Goal: Check status: Check status

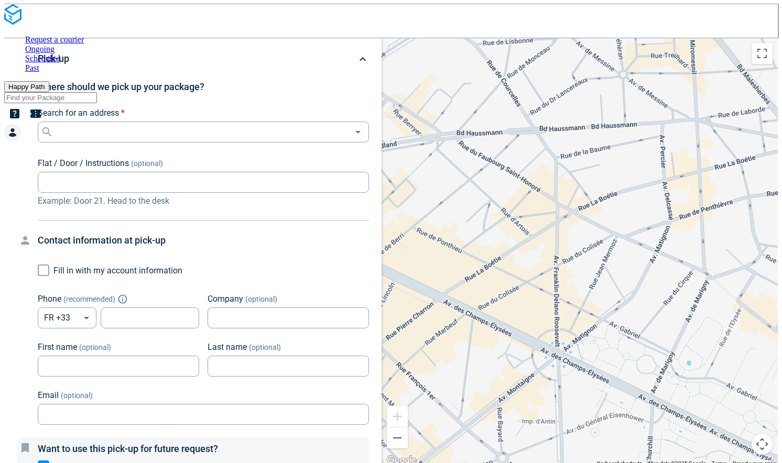
click at [39, 63] on span "Past" at bounding box center [32, 67] width 14 height 9
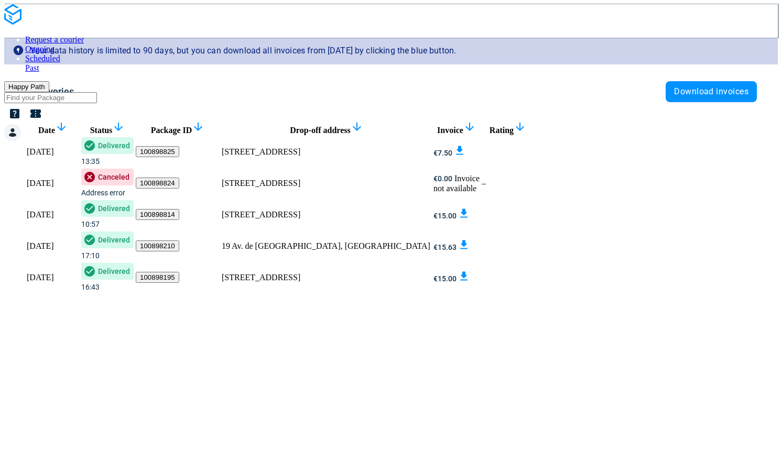
click at [425, 188] on div "[STREET_ADDRESS]" at bounding box center [327, 183] width 210 height 9
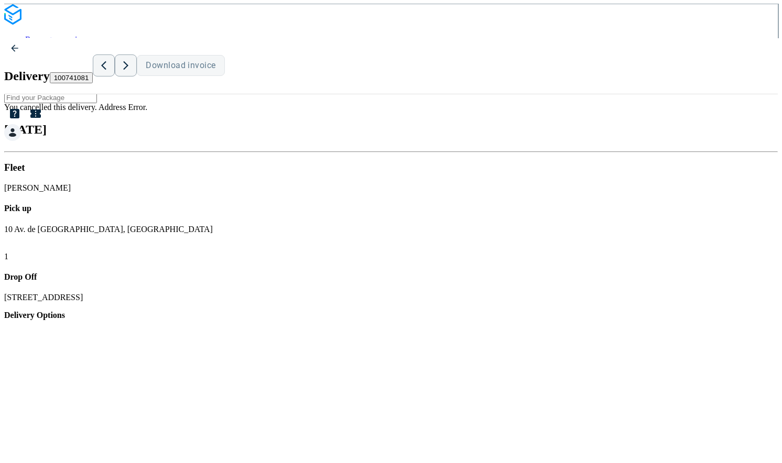
click at [755, 124] on div at bounding box center [390, 133] width 773 height 19
click at [766, 39] on div "Delivery 100741081 Download invoice" at bounding box center [390, 66] width 773 height 57
click at [25, 50] on button "button" at bounding box center [14, 48] width 21 height 21
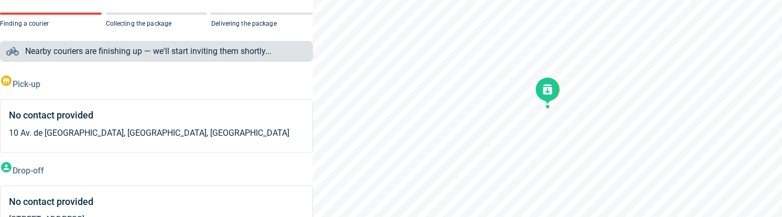
click at [210, 202] on div "Pick-up No contact provided 10 Av. de Clichy, 75018 Paris, France Drop-off No c…" at bounding box center [156, 177] width 313 height 207
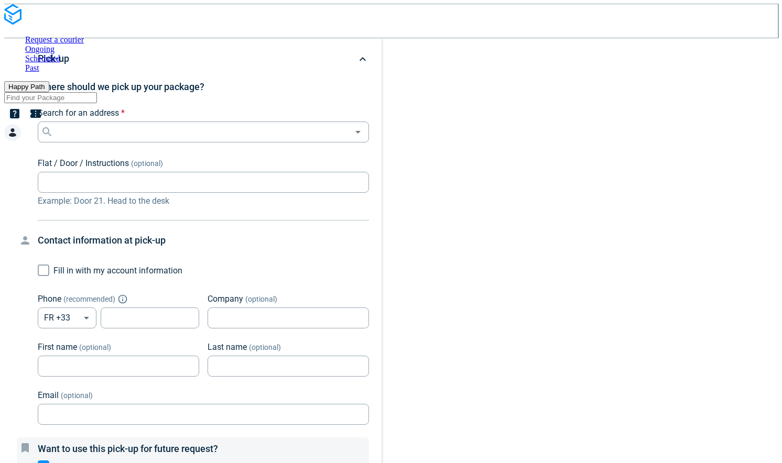
click at [39, 63] on span "Past" at bounding box center [32, 67] width 14 height 9
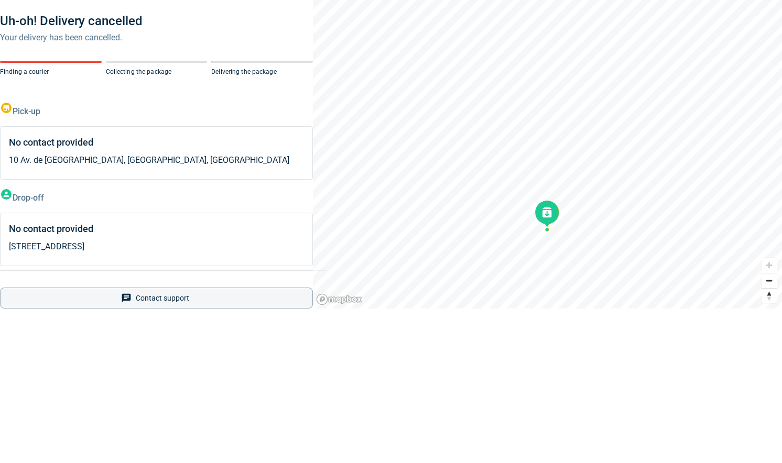
click at [77, 10] on span "Package ID: 100898824" at bounding box center [38, 6] width 77 height 8
